Goal: Task Accomplishment & Management: Manage account settings

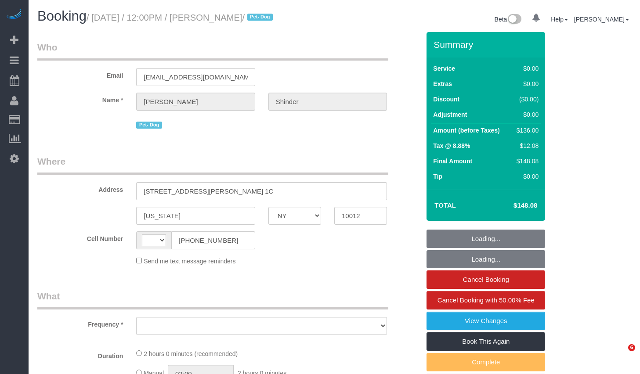
select select "NY"
select select "string:[GEOGRAPHIC_DATA]"
select select "1"
select select "number:89"
select select "number:90"
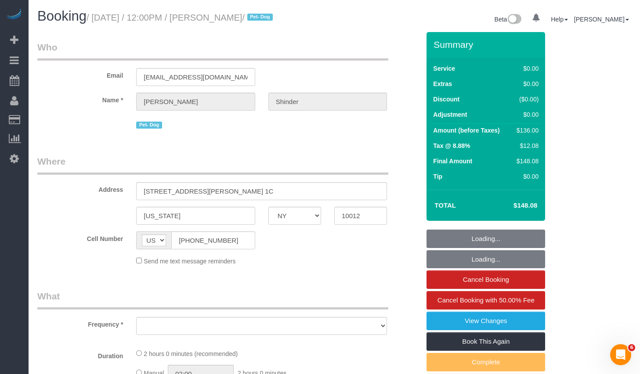
select select "number:13"
select select "number:5"
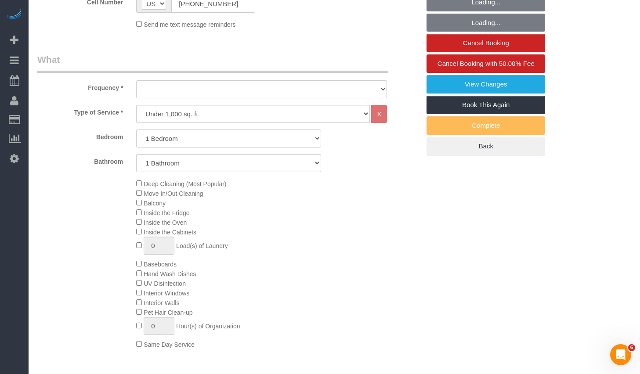
select select "string:stripe-pm_1Pyf034VGloSiKo7q90DMxe6"
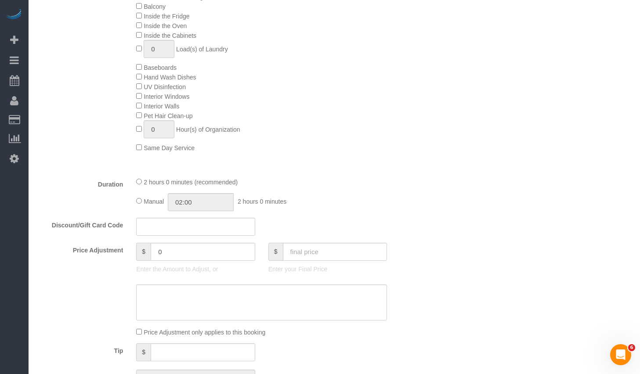
select select "spot1"
select select "object:1077"
select select "1"
select select "object:1550"
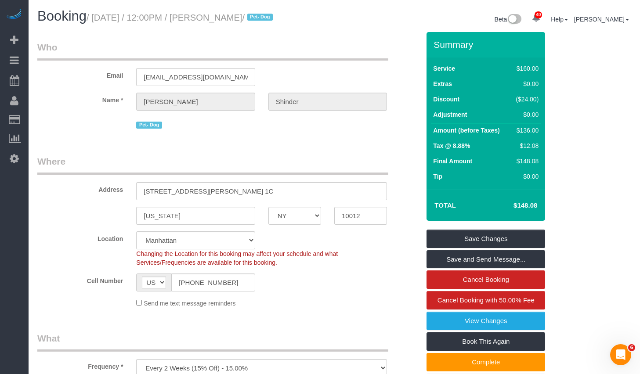
click at [278, 131] on div "Pet- Dog" at bounding box center [261, 124] width 251 height 14
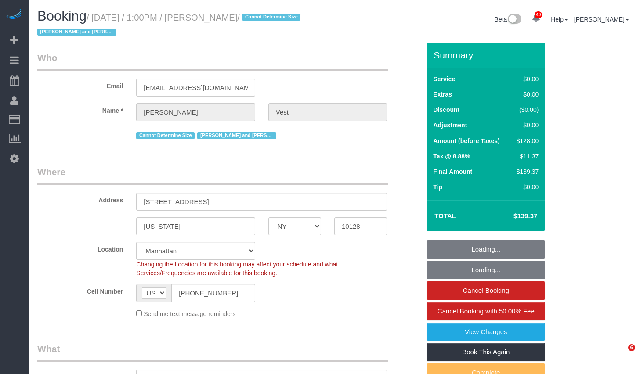
select select "NY"
select select "1"
select select "spot1"
select select "number:57"
select select "number:74"
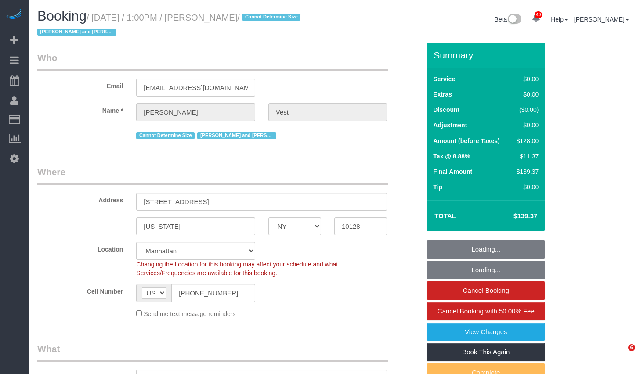
select select "number:15"
select select "number:6"
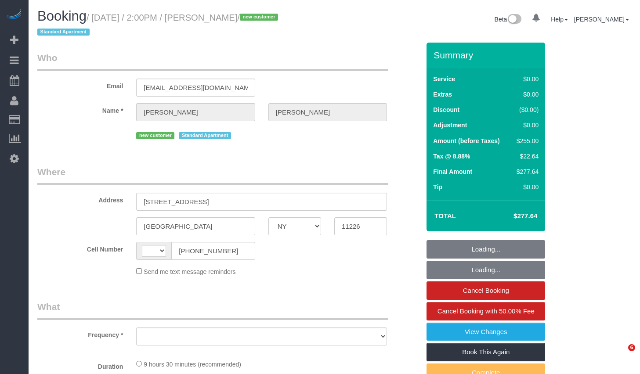
select select "NY"
select select "number:89"
select select "number:75"
select select "number:15"
select select "number:5"
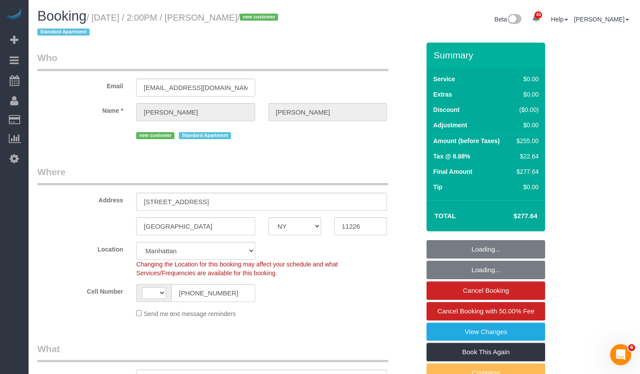
select select "string:stripe-pm_1SFluZ4VGloSiKo7gPcvtbat"
select select "string:US"
select select "object:1082"
select select "3"
select select "2"
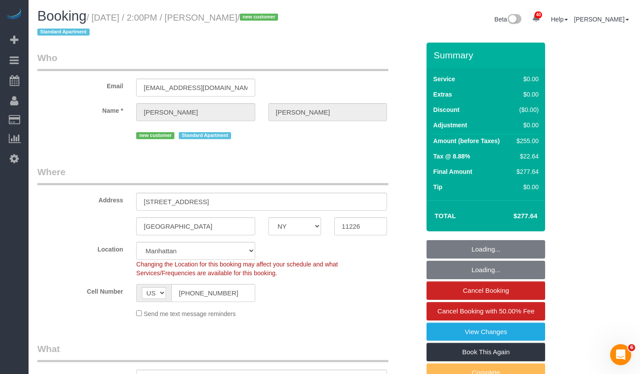
select select "spot1"
select select "3"
select select "2"
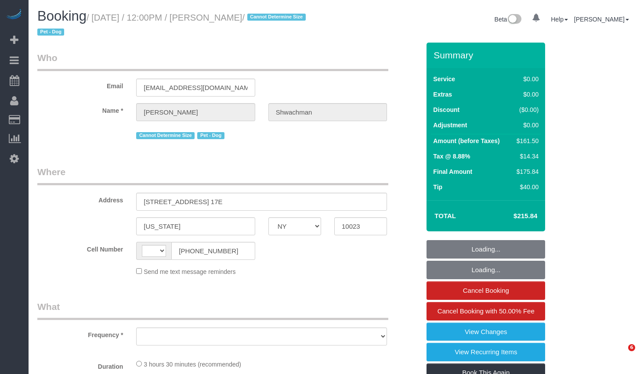
select select "NY"
select select "string:[GEOGRAPHIC_DATA]"
select select "object:752"
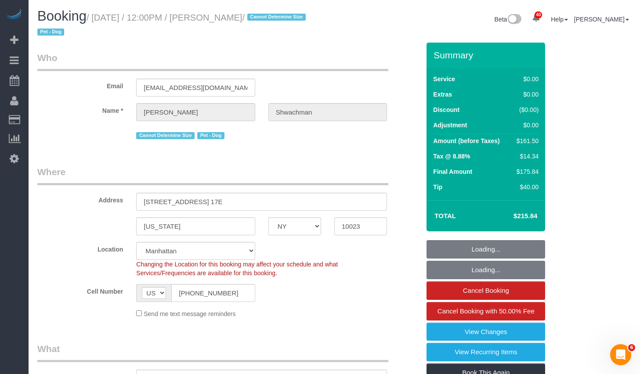
select select "string:stripe-pm_1S4X6M4VGloSiKo7KyTF8rpw"
select select "object:836"
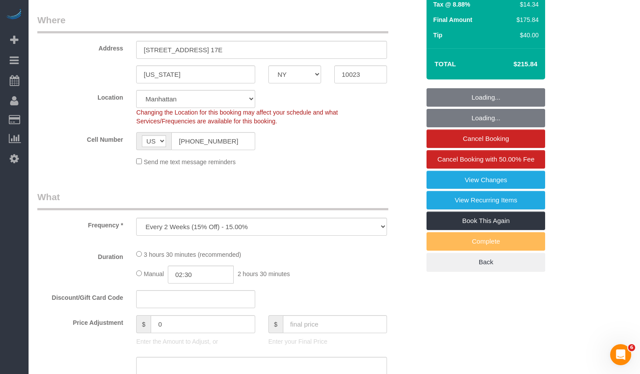
select select "spot1"
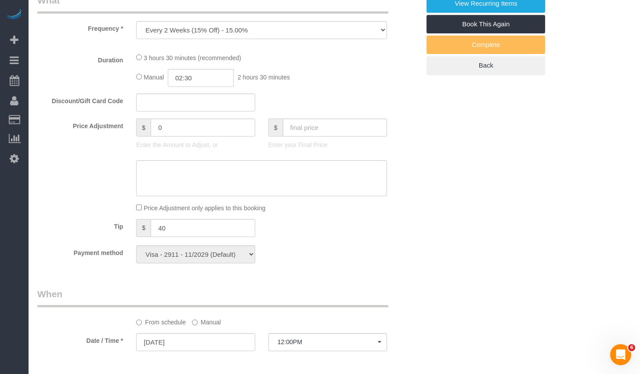
select select "1"
select select "2"
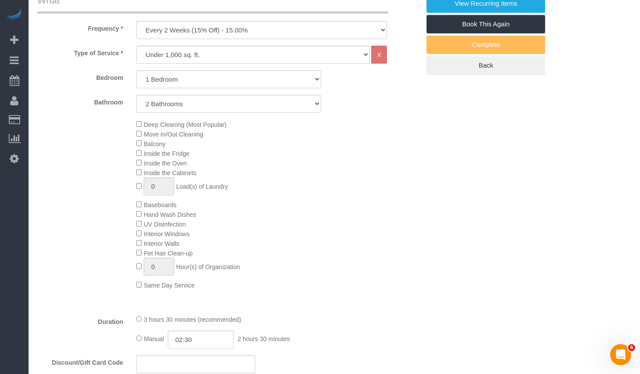
select select "number:59"
select select "number:73"
select select "number:13"
select select "number:5"
select select "1"
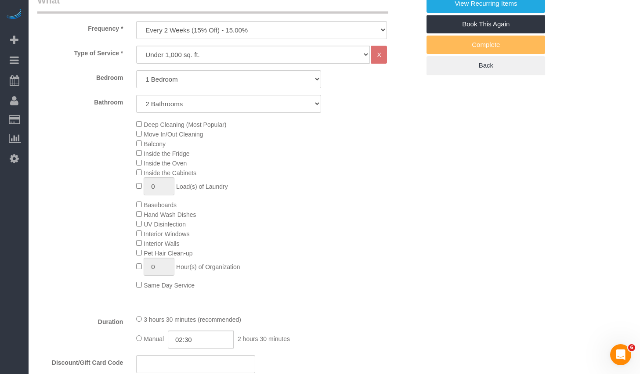
select select "2"
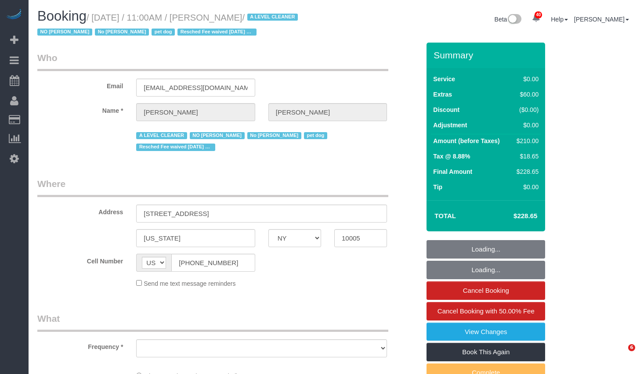
select select "NY"
select select "string:stripe-pm_1QKQBO4VGloSiKo7IuutFYzn"
select select "number:59"
select select "number:72"
select select "number:13"
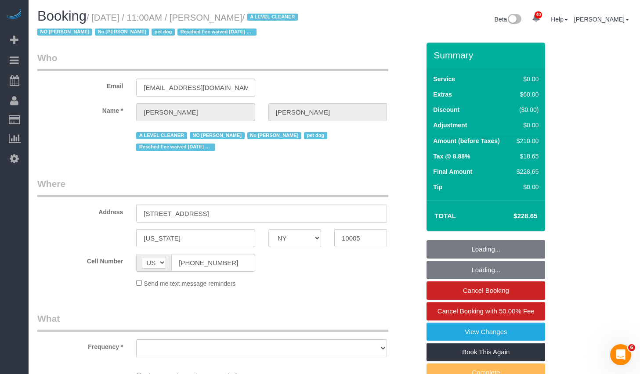
select select "number:6"
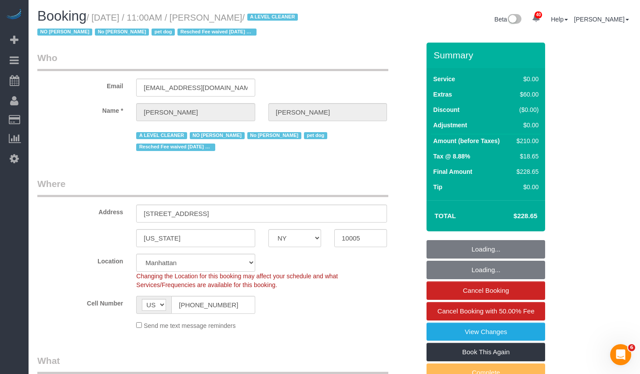
select select "object:1085"
select select "spot1"
click at [265, 218] on input "20 Broad Street, Apt. 1203" at bounding box center [261, 214] width 251 height 18
select select "object:1563"
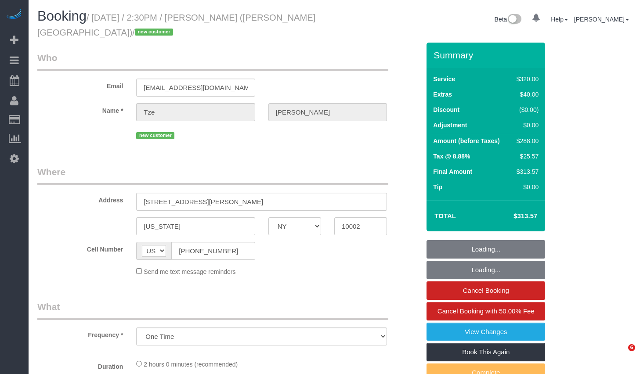
select select "NY"
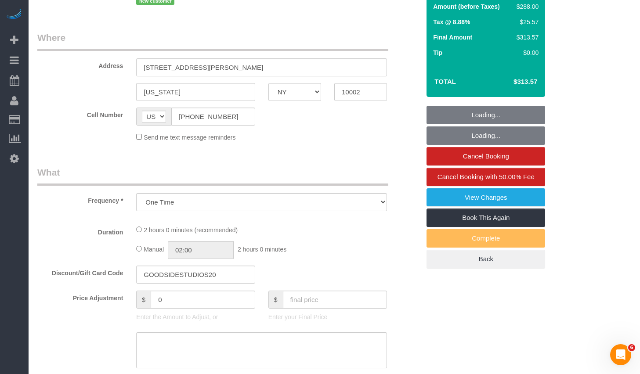
select select "2"
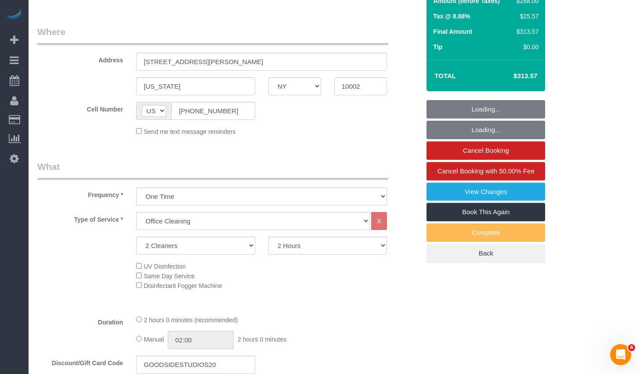
select select "string:stripe-pm_1SIXpp4VGloSiKo7EQWmMzTD"
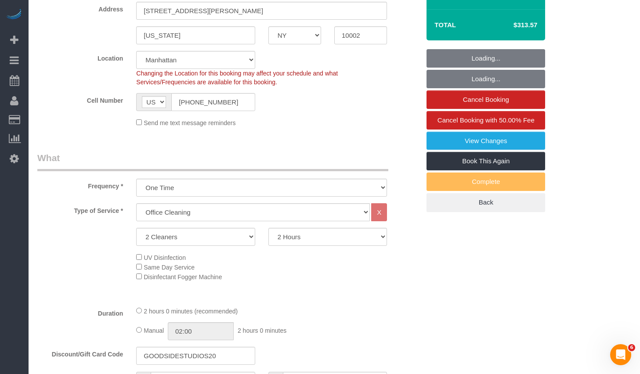
select select "object:1062"
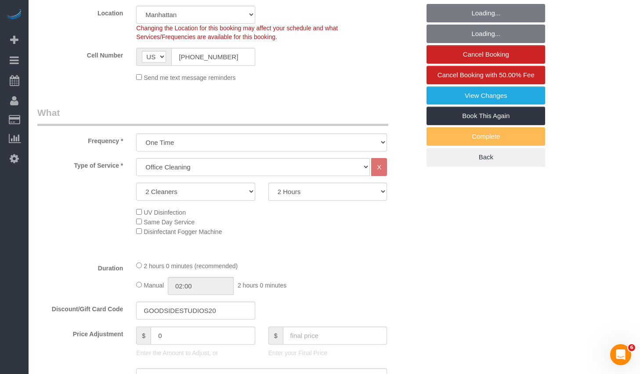
select select "number:89"
select select "number:90"
select select "number:15"
select select "number:5"
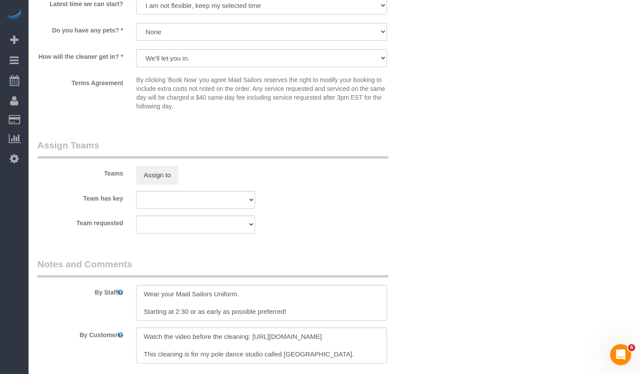
scroll to position [1055, 0]
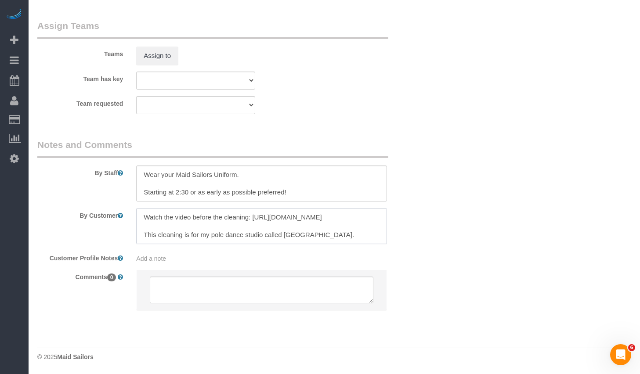
click at [316, 237] on textarea at bounding box center [261, 226] width 251 height 36
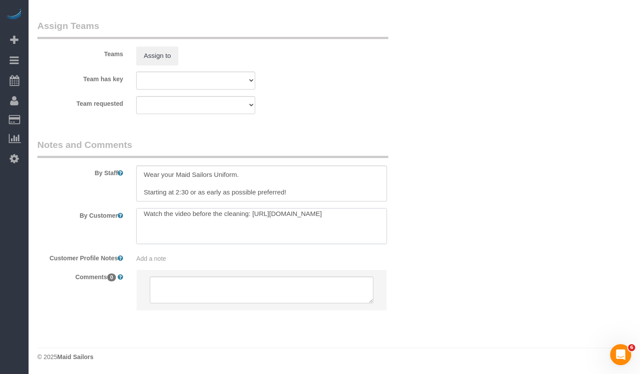
scroll to position [12, 0]
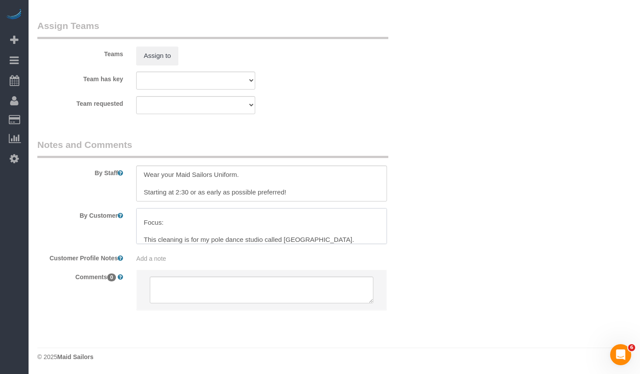
paste textarea "Floors Mirrors and two bathrooms"
click at [273, 240] on textarea at bounding box center [261, 226] width 251 height 36
click at [184, 239] on textarea at bounding box center [261, 226] width 251 height 36
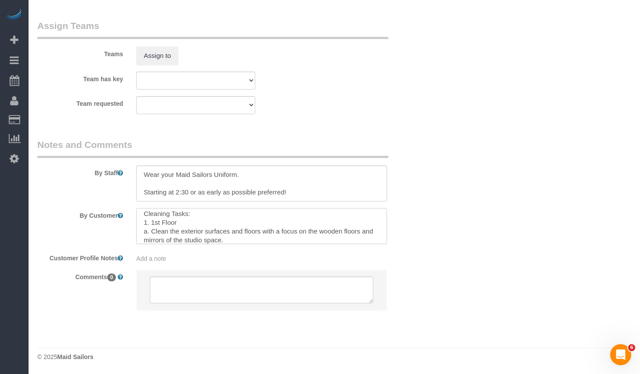
scroll to position [32, 0]
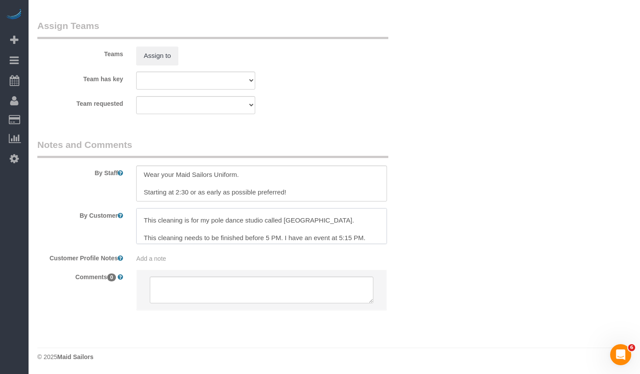
drag, startPoint x: 272, startPoint y: 223, endPoint x: 143, endPoint y: 221, distance: 128.8
click at [143, 221] on textarea at bounding box center [261, 226] width 251 height 36
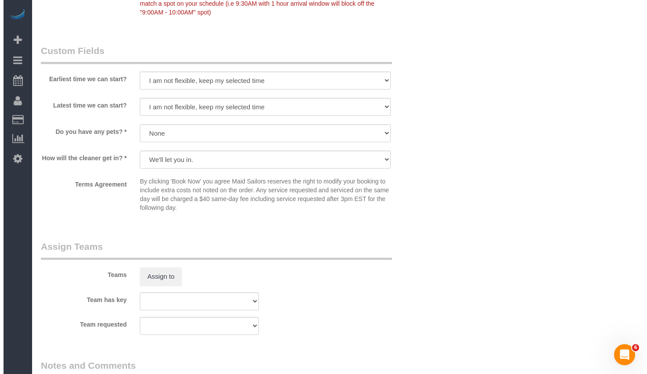
scroll to position [888, 0]
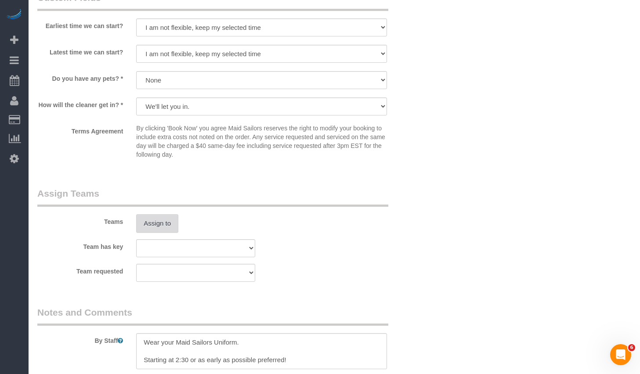
type textarea "Watch the video before the cleaning: [URL][DOMAIN_NAME] This cleaning is for my…"
click at [163, 225] on button "Assign to" at bounding box center [157, 223] width 42 height 18
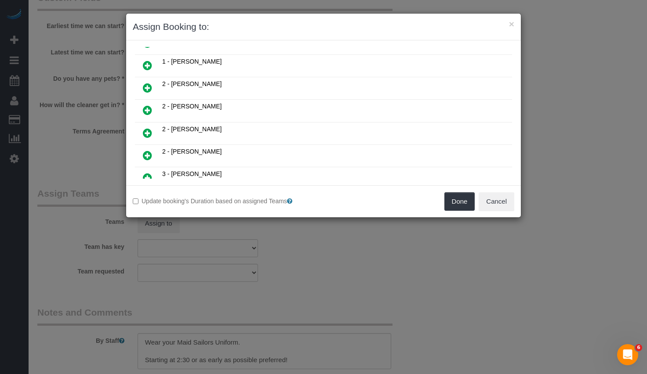
click at [149, 109] on icon at bounding box center [147, 110] width 9 height 11
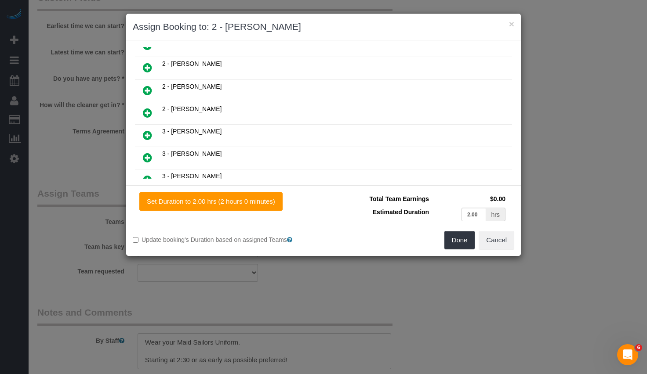
scroll to position [430, 0]
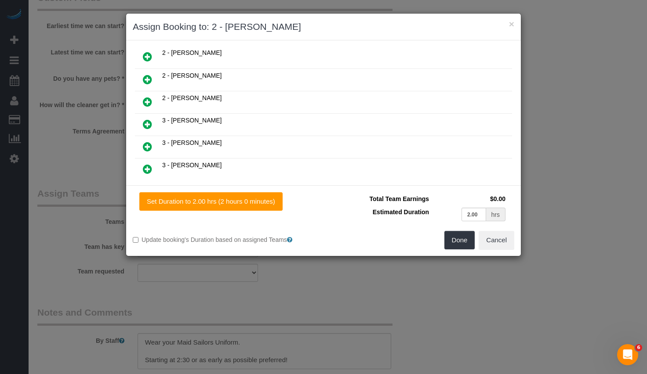
click at [150, 102] on icon at bounding box center [147, 102] width 9 height 11
click at [462, 239] on button "Done" at bounding box center [459, 240] width 31 height 18
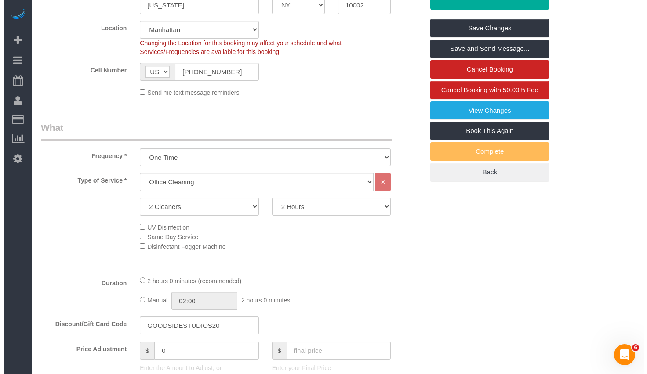
scroll to position [0, 0]
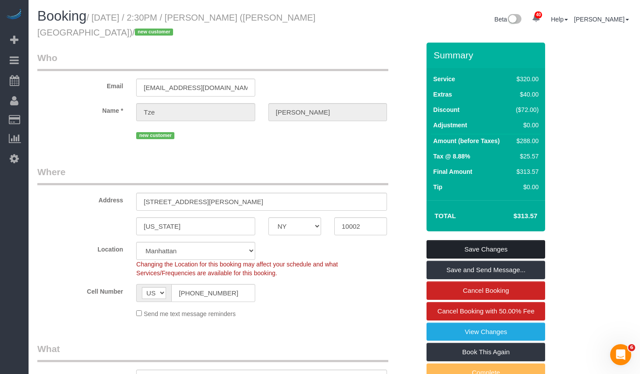
click at [469, 244] on link "Save Changes" at bounding box center [486, 249] width 119 height 18
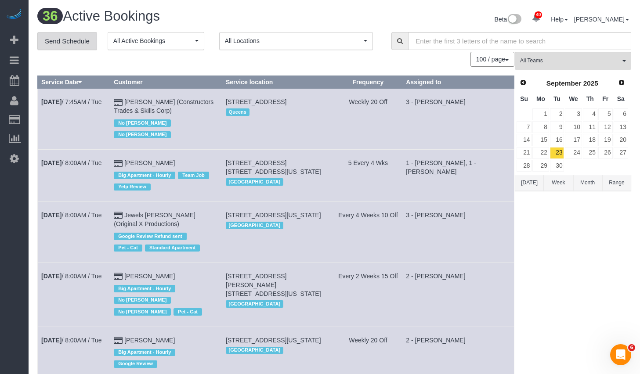
click at [76, 44] on link "Send Schedule" at bounding box center [67, 41] width 60 height 18
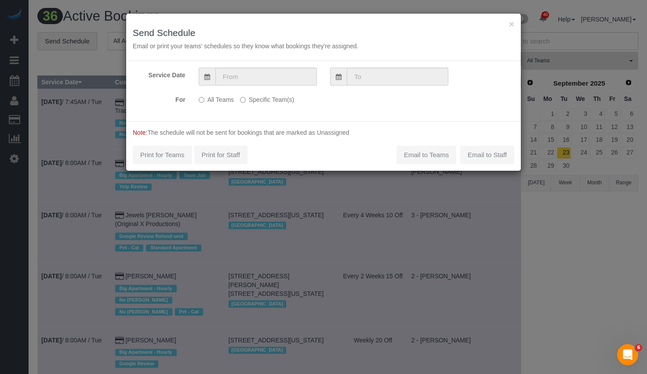
click at [261, 99] on label "Specific Team(s)" at bounding box center [267, 98] width 54 height 12
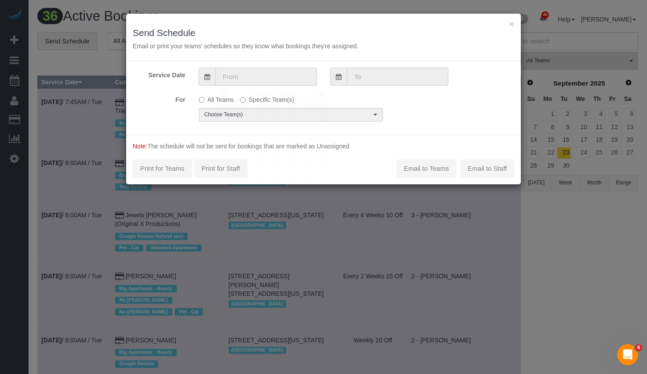
click at [266, 74] on input "text" at bounding box center [266, 77] width 102 height 18
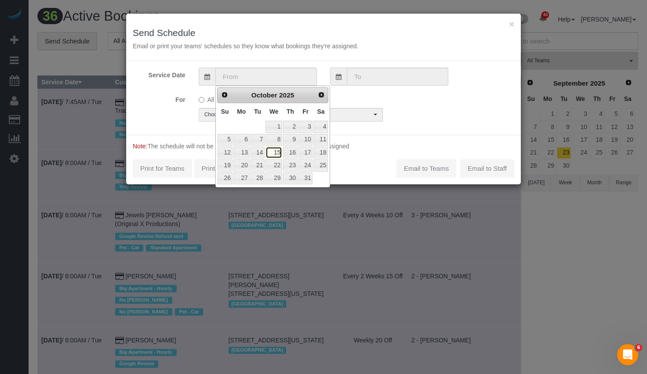
click at [275, 150] on link "15" at bounding box center [273, 153] width 17 height 12
type input "[DATE]"
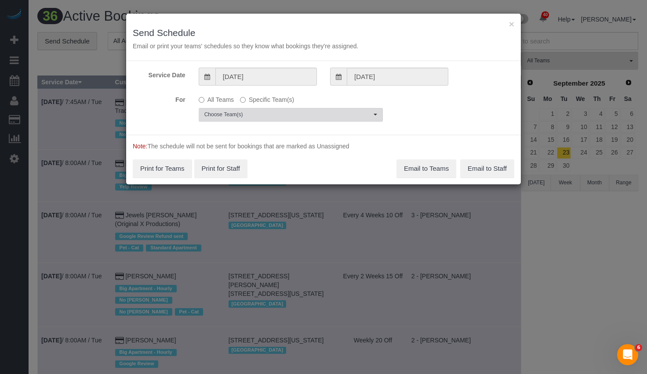
click at [283, 111] on span "Choose Team(s)" at bounding box center [287, 114] width 167 height 7
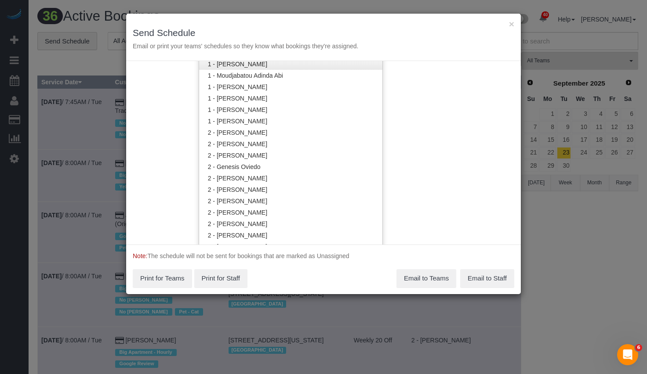
scroll to position [547, 0]
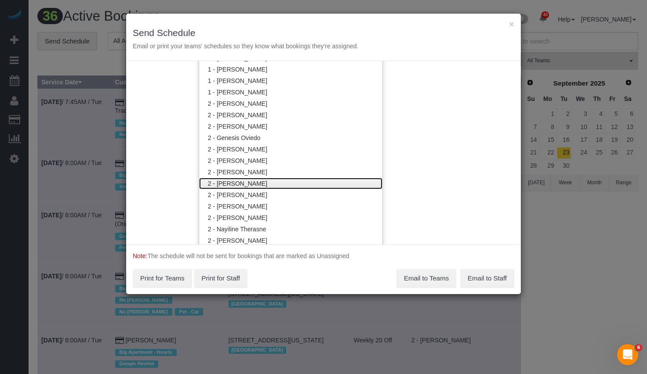
click at [267, 188] on link "2 - [PERSON_NAME]" at bounding box center [290, 183] width 183 height 11
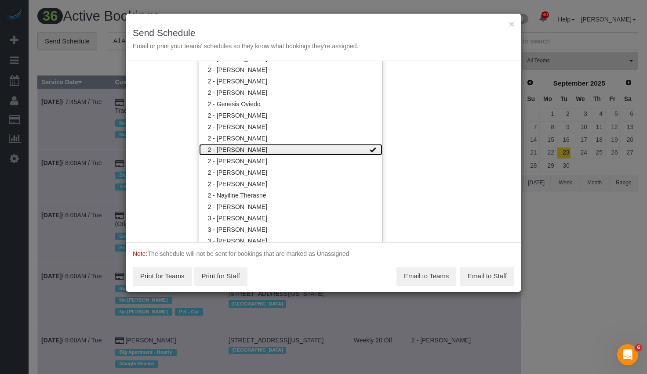
scroll to position [482, 0]
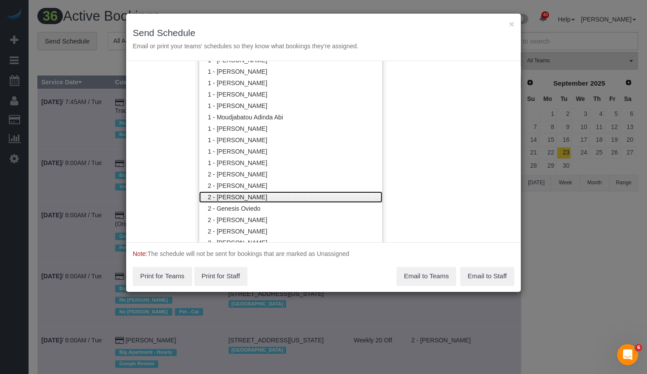
click at [265, 194] on link "2 - [PERSON_NAME]" at bounding box center [290, 197] width 183 height 11
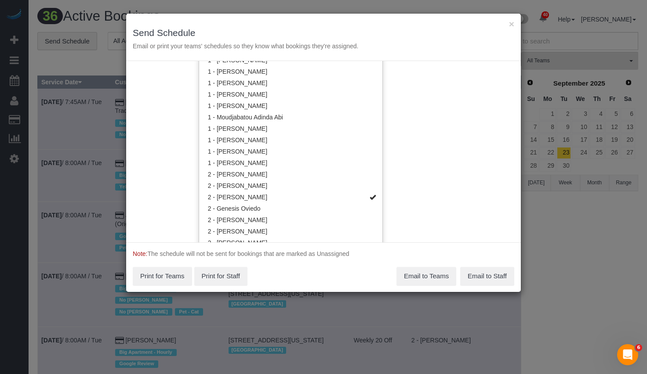
click at [490, 186] on div "Service Date 10/15/2025 10/15/2025 For All Teams Specific Team(s) 2 - Eveling M…" at bounding box center [323, 151] width 395 height 181
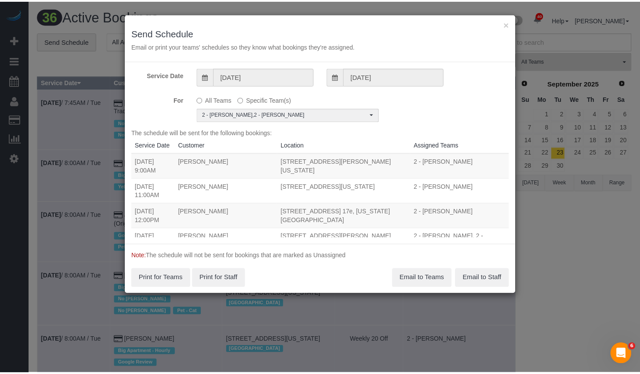
scroll to position [48, 0]
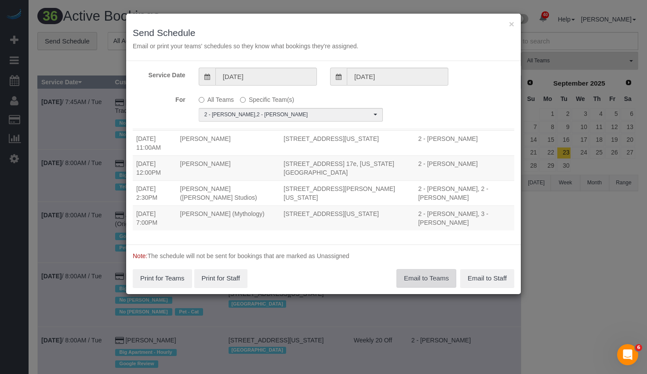
click at [429, 273] on button "Email to Teams" at bounding box center [426, 278] width 60 height 18
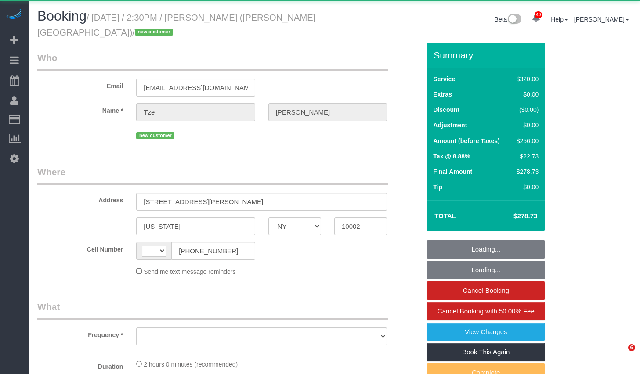
select select "NY"
select select "string:[GEOGRAPHIC_DATA]"
select select "object:823"
select select "string:stripe-pm_1SIXpp4VGloSiKo7EQWmMzTD"
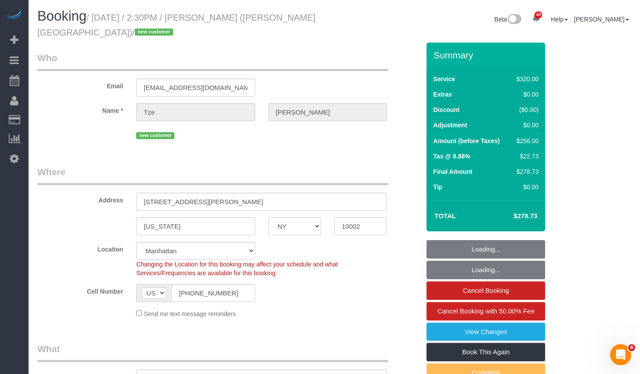
select select "object:829"
select select "2"
select select "number:89"
select select "number:90"
select select "number:15"
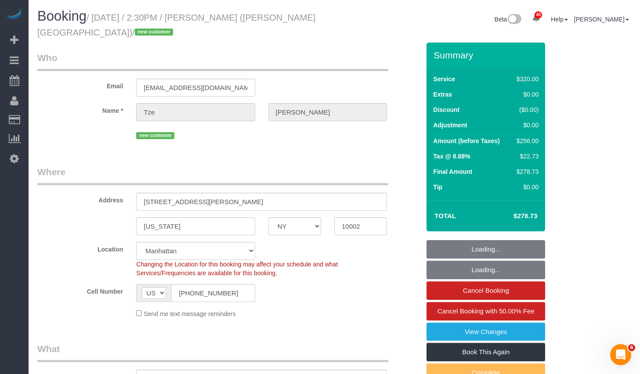
select select "number:5"
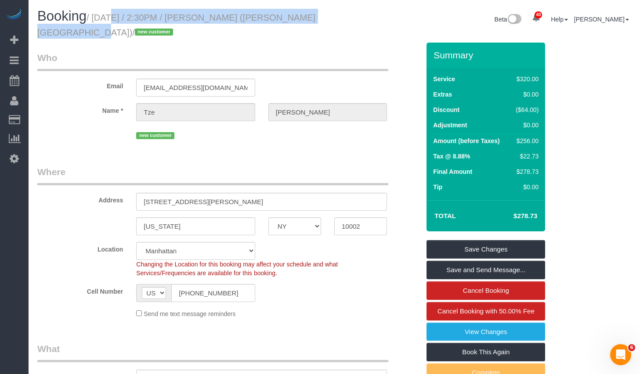
drag, startPoint x: 101, startPoint y: 17, endPoint x: 71, endPoint y: 37, distance: 36.1
click at [71, 37] on small "/ [DATE] / 2:30PM / [PERSON_NAME] ([PERSON_NAME][GEOGRAPHIC_DATA]) / new custom…" at bounding box center [176, 25] width 278 height 25
copy small "[DATE] / 2:30PM / [PERSON_NAME] ([PERSON_NAME][GEOGRAPHIC_DATA])"
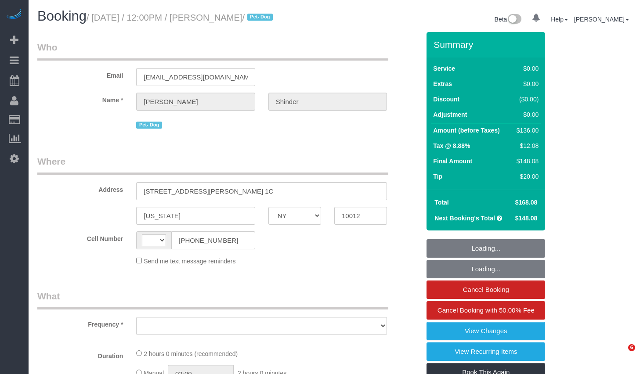
select select "NY"
select select "string:[GEOGRAPHIC_DATA]"
select select "string:stripe-pm_1Pyf034VGloSiKo7q90DMxe6"
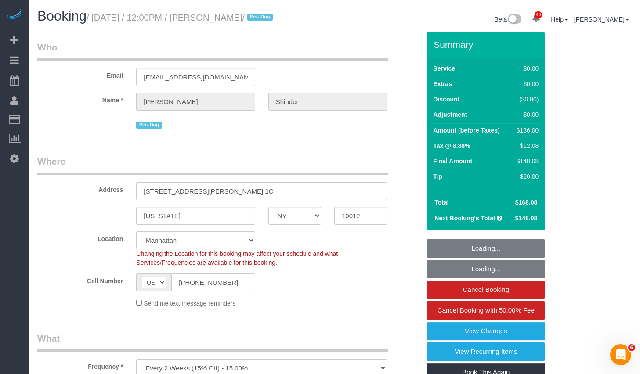
select select "object:834"
select select "1"
select select "spot1"
select select "number:89"
select select "number:90"
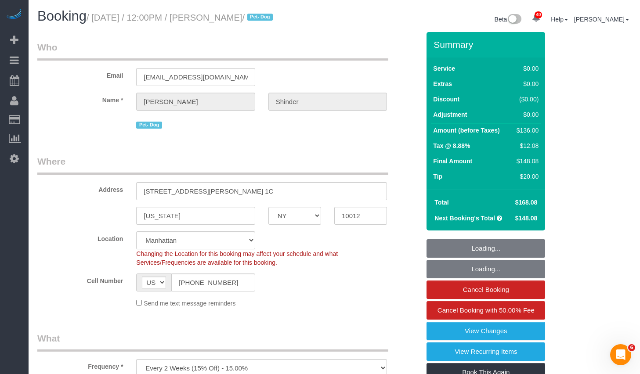
select select "number:13"
select select "number:5"
select select "1"
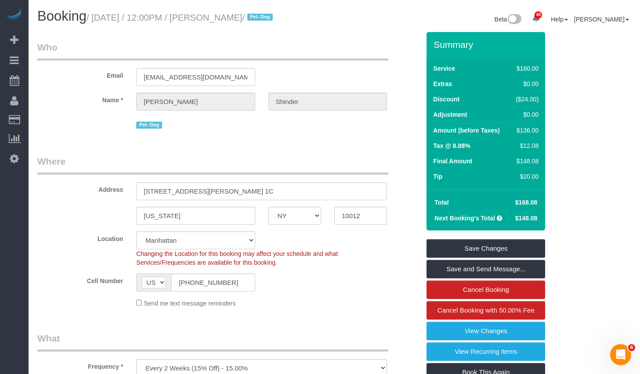
click at [355, 292] on div "Cell Number AF AL DZ AD AO AI AQ AG AR AM AW AU AT AZ BS BH BD BB BY BE BZ BJ B…" at bounding box center [229, 283] width 396 height 18
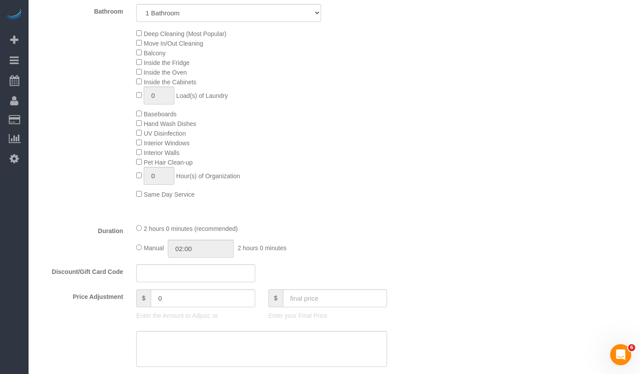
scroll to position [539, 0]
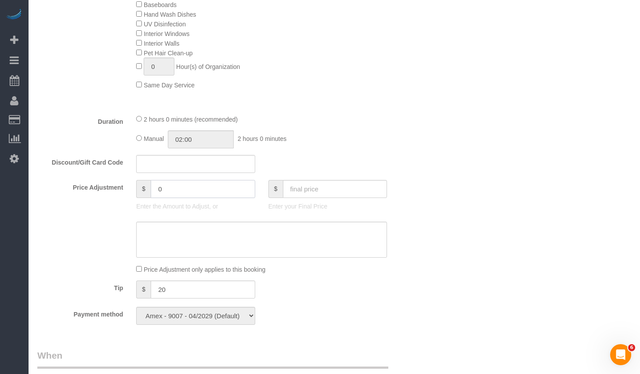
drag, startPoint x: 174, startPoint y: 197, endPoint x: 82, endPoint y: 193, distance: 92.4
click at [82, 193] on div "Price Adjustment $ 0 Enter the Amount to Adjust, or $ Enter your Final Price" at bounding box center [229, 197] width 396 height 35
type input "40"
click at [451, 272] on div "Who Email [EMAIL_ADDRESS][DOMAIN_NAME] Name * [PERSON_NAME] Pet- Dog Where Addr…" at bounding box center [334, 233] width 594 height 1481
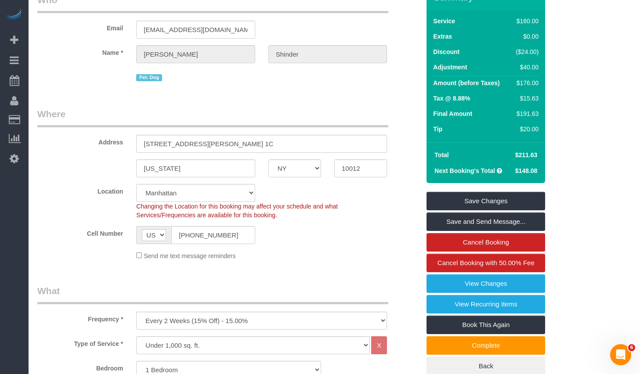
scroll to position [0, 0]
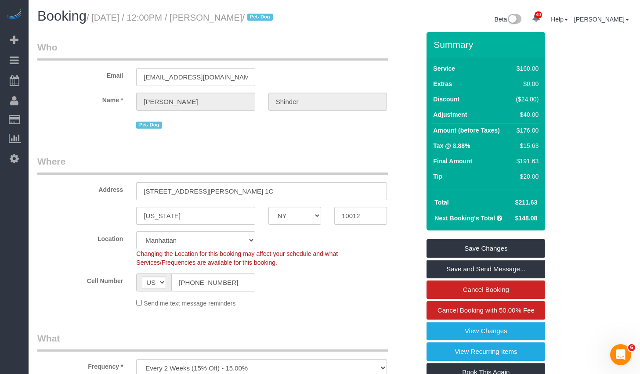
drag, startPoint x: 513, startPoint y: 213, endPoint x: 541, endPoint y: 211, distance: 28.6
click at [541, 211] on div "Total $211.63 Next Booking's Total $148.08" at bounding box center [486, 210] width 119 height 41
click at [539, 210] on td "$211.63" at bounding box center [525, 203] width 31 height 16
drag, startPoint x: 540, startPoint y: 214, endPoint x: 513, endPoint y: 209, distance: 28.0
click at [513, 209] on td "$211.63" at bounding box center [525, 203] width 31 height 16
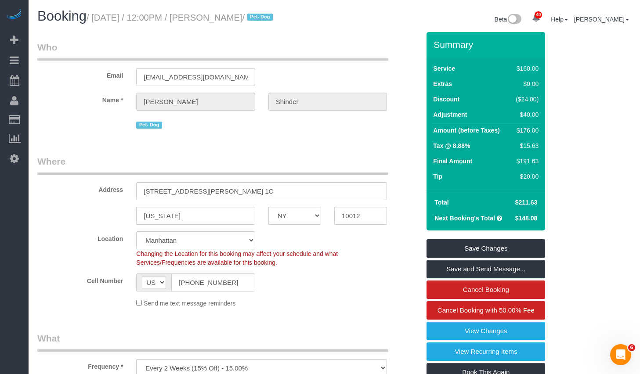
click at [407, 225] on div "[US_STATE] AK AL AR AZ CA CO CT DC DE [GEOGRAPHIC_DATA] [GEOGRAPHIC_DATA] HI IA…" at bounding box center [229, 216] width 396 height 18
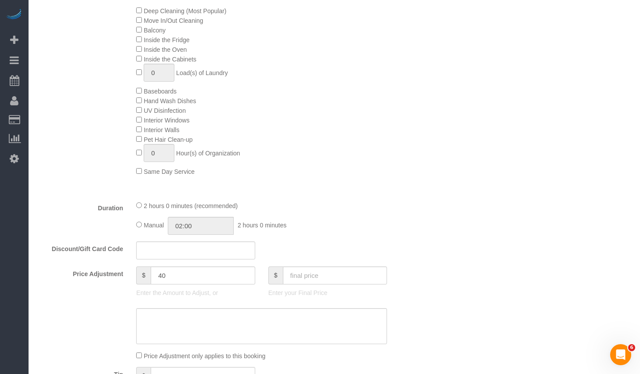
scroll to position [510, 0]
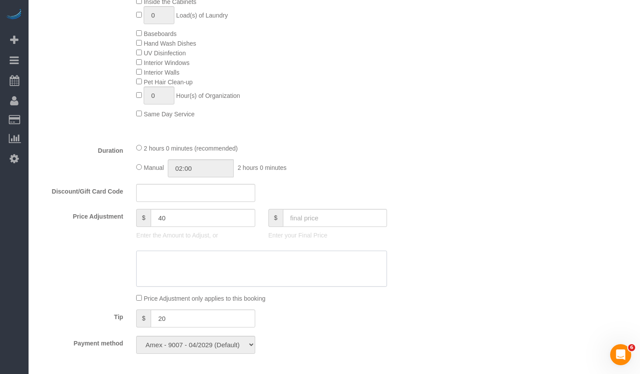
click at [241, 274] on textarea at bounding box center [261, 269] width 251 height 36
type textarea "$40 for Addtl 30 mins. We'll cover the other 30 mins."
click at [400, 267] on div at bounding box center [229, 269] width 396 height 36
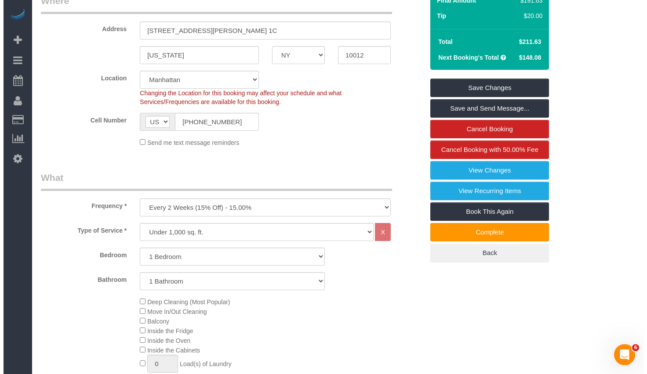
scroll to position [0, 0]
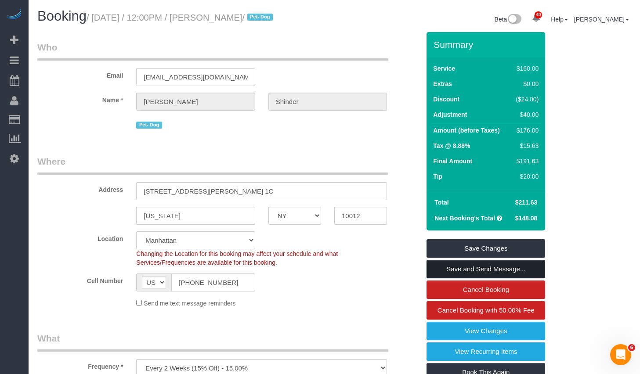
click at [455, 279] on link "Save and Send Message..." at bounding box center [486, 269] width 119 height 18
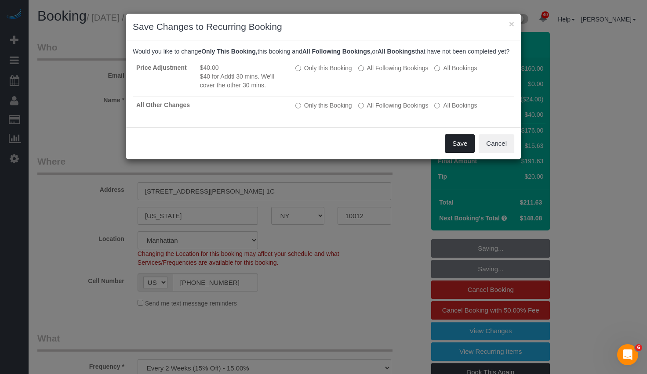
click at [454, 153] on button "Save" at bounding box center [460, 143] width 30 height 18
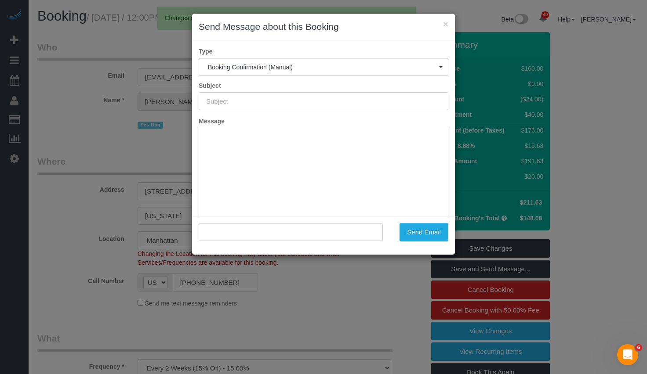
type input "Cleaning Confirmed for [DATE] 12:00pm"
type input ""[PERSON_NAME]" <[EMAIL_ADDRESS][DOMAIN_NAME]>"
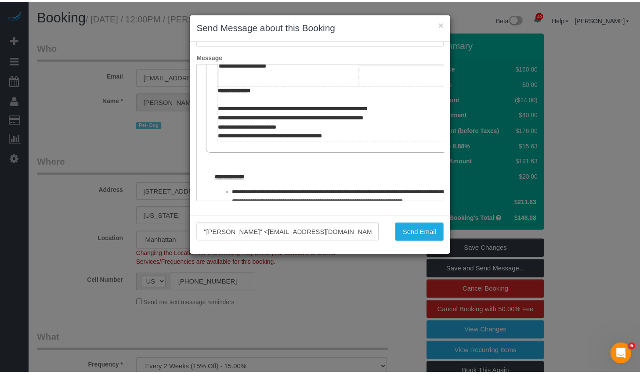
scroll to position [427, 0]
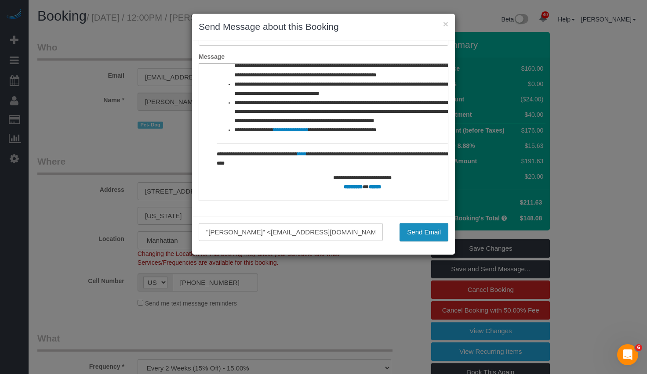
click at [430, 232] on button "Send Email" at bounding box center [423, 232] width 49 height 18
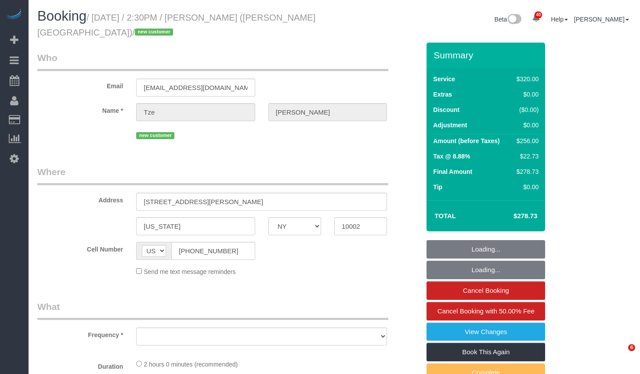
select select "NY"
select select "object:1072"
select select "string:stripe-pm_1SIXpp4VGloSiKo7EQWmMzTD"
select select "2"
select select "number:89"
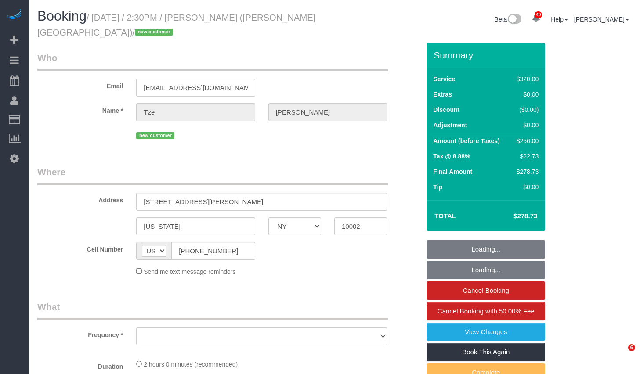
select select "number:90"
select select "number:15"
select select "number:5"
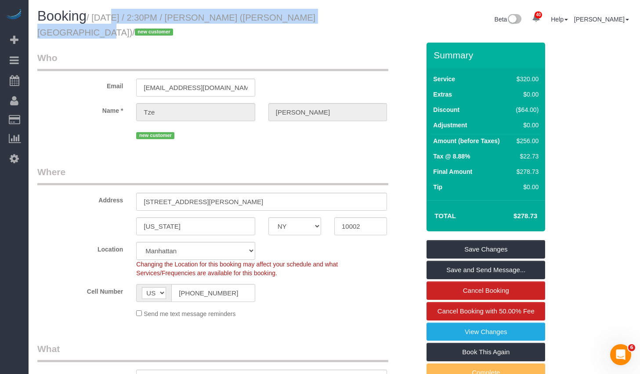
drag, startPoint x: 100, startPoint y: 17, endPoint x: 71, endPoint y: 36, distance: 34.2
click at [71, 36] on small "/ October 15, 2025 / 2:30PM / Tze Chun (Goodside Studios) / new customer" at bounding box center [176, 25] width 278 height 25
copy small "October 15, 2025 / 2:30PM / Tze Chun (Goodside Studios)"
